Goal: Information Seeking & Learning: Learn about a topic

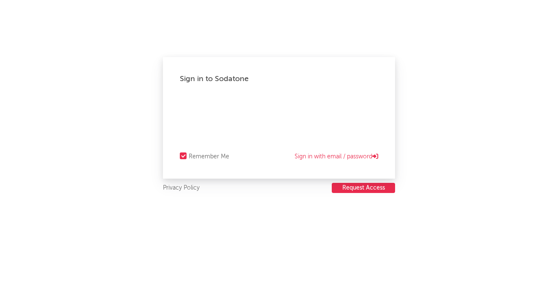
select select "recorded_music"
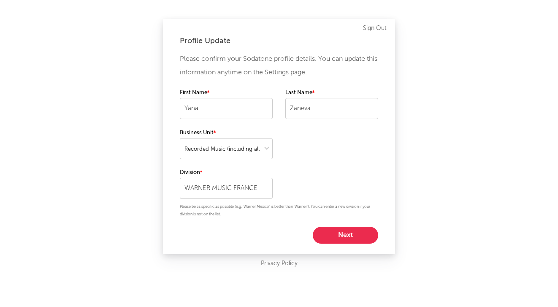
click at [349, 236] on button "Next" at bounding box center [345, 235] width 65 height 17
select select "marketing"
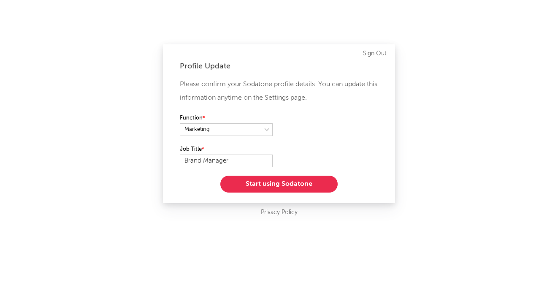
click at [272, 184] on button "Start using Sodatone" at bounding box center [278, 184] width 117 height 17
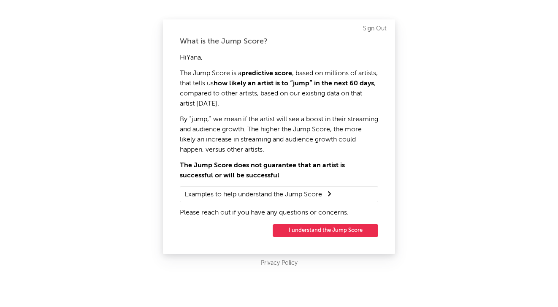
click at [323, 230] on button "I understand the Jump Score" at bounding box center [326, 230] width 106 height 13
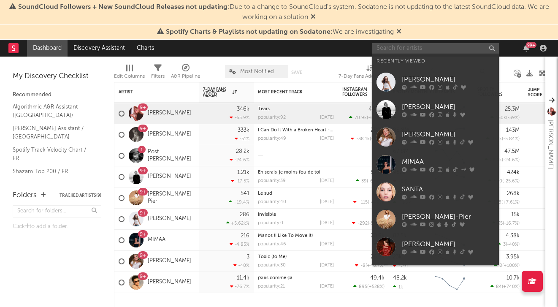
click at [458, 49] on input "text" at bounding box center [435, 48] width 127 height 11
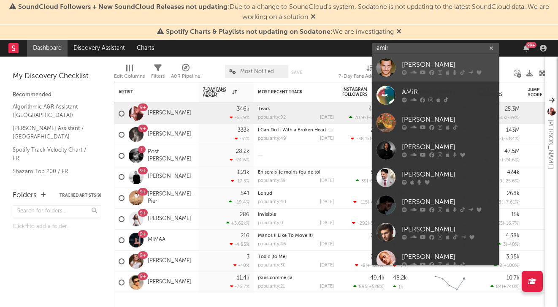
type input "amir"
click at [411, 65] on div "[PERSON_NAME]" at bounding box center [448, 65] width 93 height 10
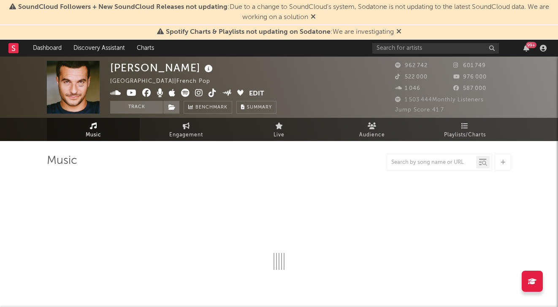
select select "6m"
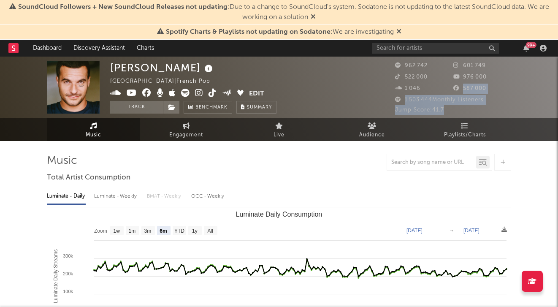
drag, startPoint x: 448, startPoint y: 111, endPoint x: 423, endPoint y: 89, distance: 33.8
click at [423, 89] on div "962 742 601 749 522 000 976 000 1 046 587 000 1 503 444 Monthly Listeners Jump …" at bounding box center [453, 88] width 116 height 54
click at [441, 90] on div "1 046" at bounding box center [424, 89] width 58 height 10
drag, startPoint x: 451, startPoint y: 110, endPoint x: 433, endPoint y: 91, distance: 26.3
click at [433, 91] on div "962 742 601 749 522 000 976 000 1 046 587 000 1 503 444 Monthly Listeners Jump …" at bounding box center [453, 88] width 116 height 54
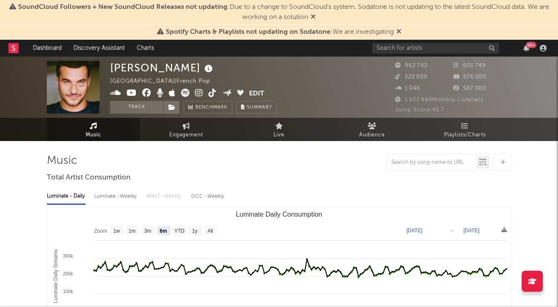
click at [453, 110] on div "Jump Score: 41.7" at bounding box center [453, 110] width 116 height 10
click at [407, 65] on span "962 742" at bounding box center [411, 65] width 33 height 5
drag, startPoint x: 415, startPoint y: 67, endPoint x: 435, endPoint y: 65, distance: 20.3
click at [435, 65] on div "962 742" at bounding box center [424, 66] width 58 height 10
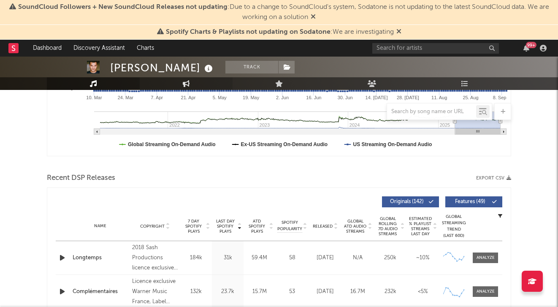
scroll to position [266, 0]
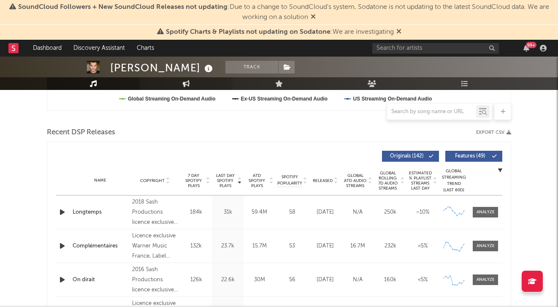
click at [184, 80] on icon at bounding box center [186, 83] width 7 height 7
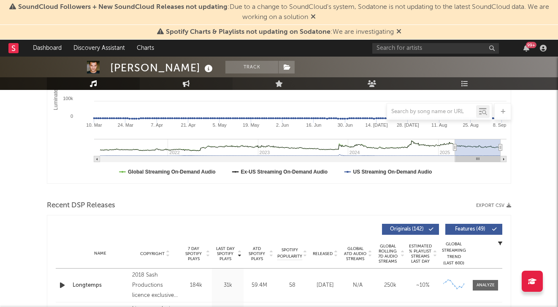
select select "1w"
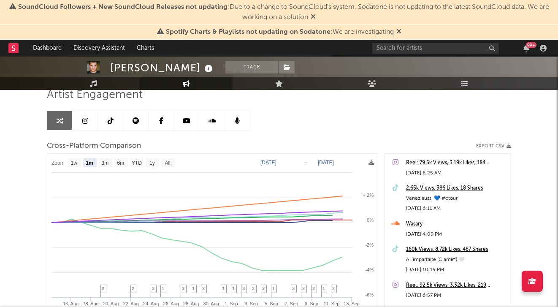
scroll to position [45, 0]
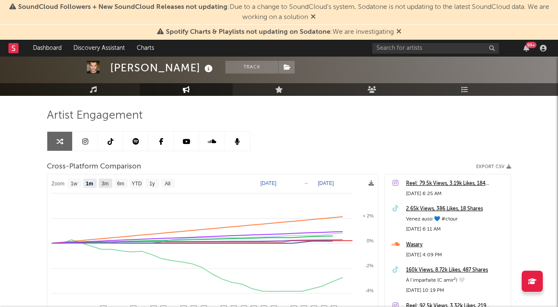
click at [100, 185] on rect at bounding box center [106, 183] width 14 height 9
select select "3m"
type input "[DATE]"
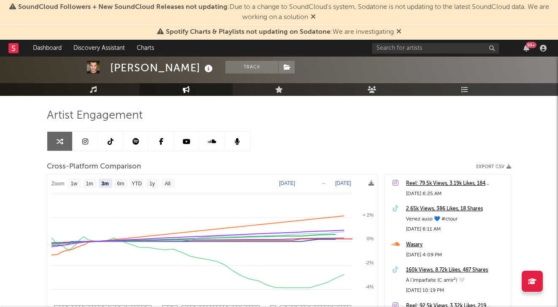
select select "3m"
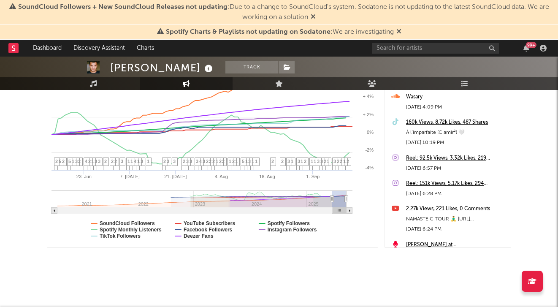
scroll to position [0, 0]
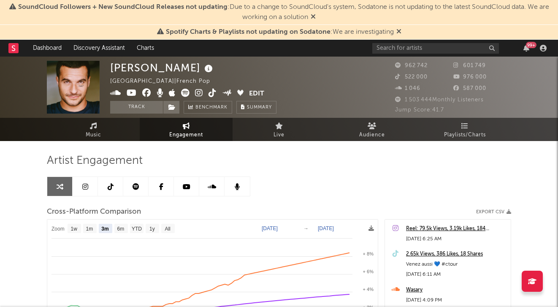
click at [87, 187] on icon at bounding box center [85, 186] width 6 height 7
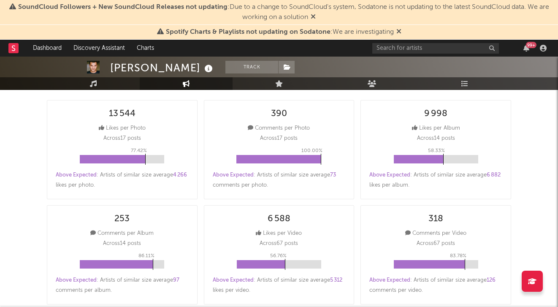
scroll to position [117, 0]
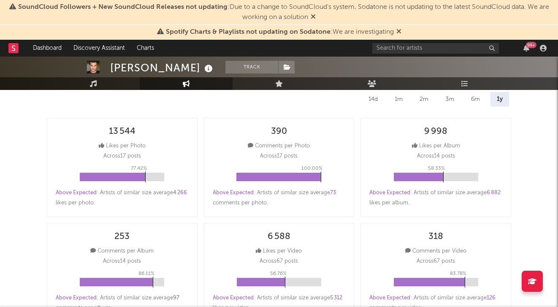
select select "6m"
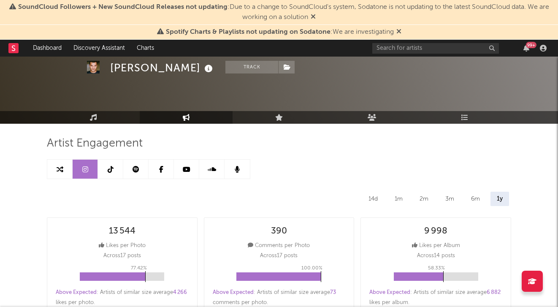
scroll to position [16, 0]
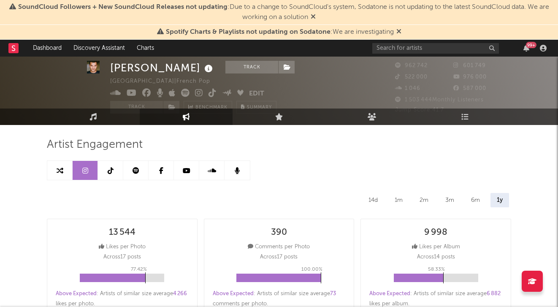
click at [116, 171] on link at bounding box center [110, 170] width 25 height 19
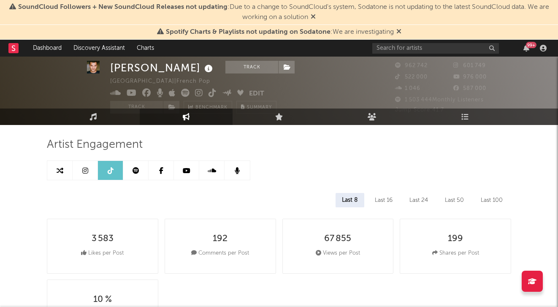
select select "6m"
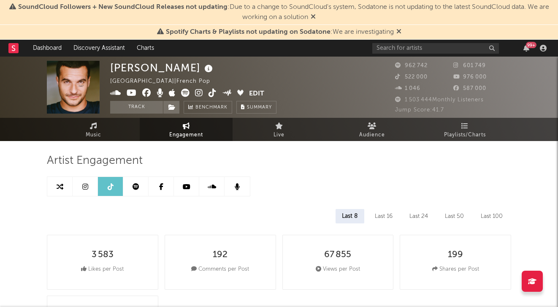
click at [84, 183] on icon at bounding box center [85, 186] width 6 height 7
select select "6m"
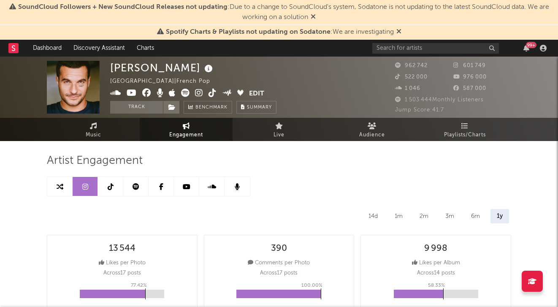
click at [54, 184] on link at bounding box center [59, 186] width 25 height 19
select select "1m"
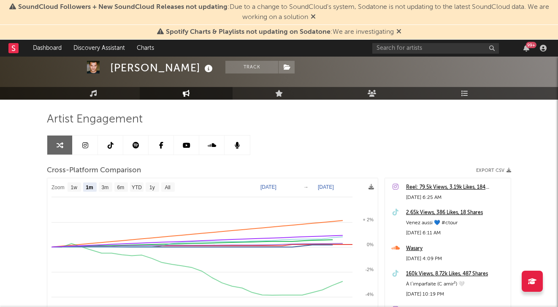
scroll to position [36, 0]
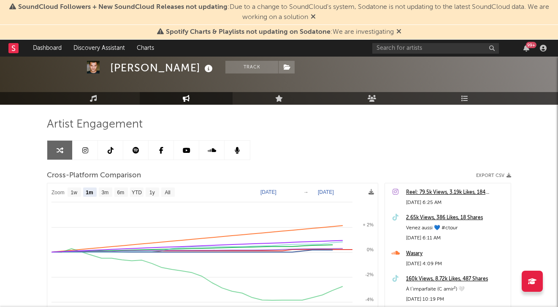
click at [287, 96] on link "Live" at bounding box center [279, 98] width 93 height 13
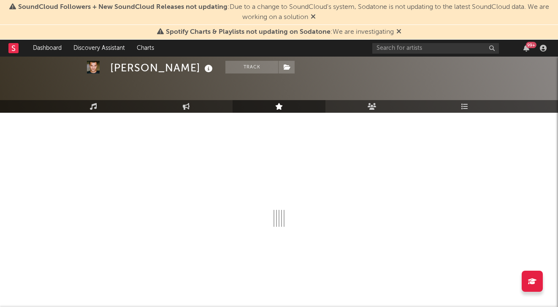
scroll to position [28, 0]
click at [103, 107] on link "Music" at bounding box center [93, 106] width 93 height 13
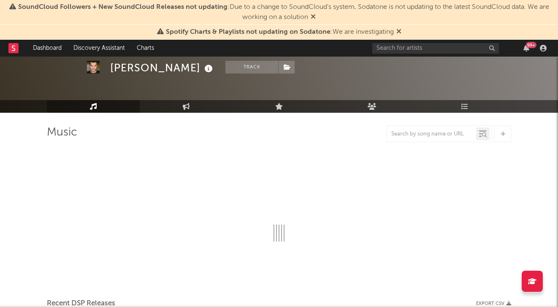
select select "6m"
